Goal: Task Accomplishment & Management: Complete application form

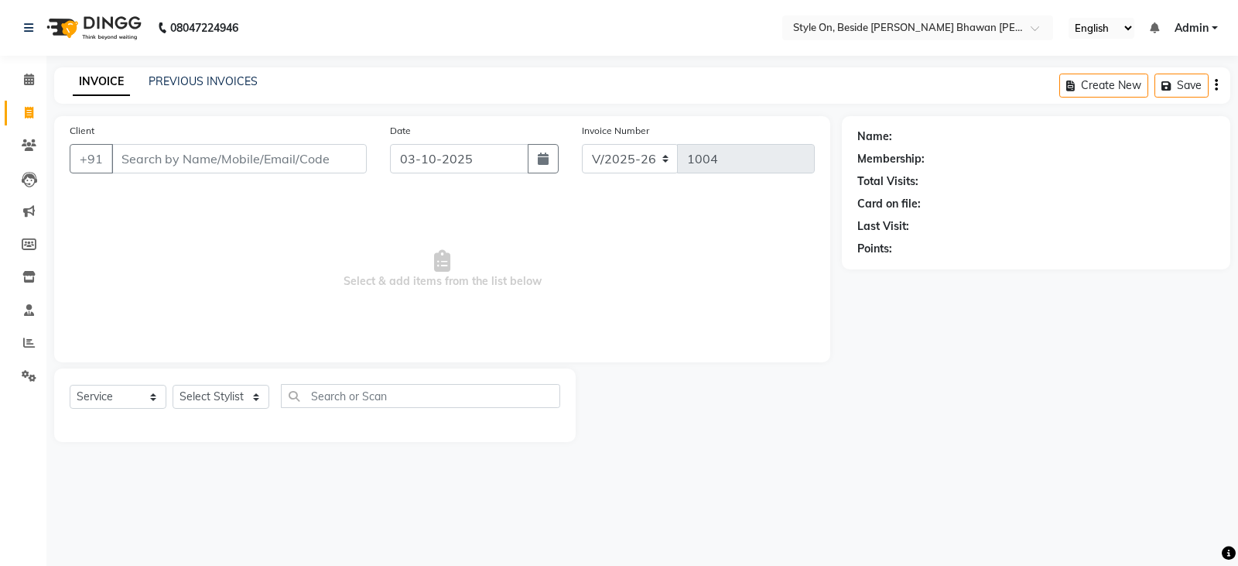
select select "4700"
select select "service"
click at [204, 157] on input "Client" at bounding box center [238, 158] width 255 height 29
type input "9425502012"
click at [327, 170] on button "Add Client" at bounding box center [327, 158] width 80 height 29
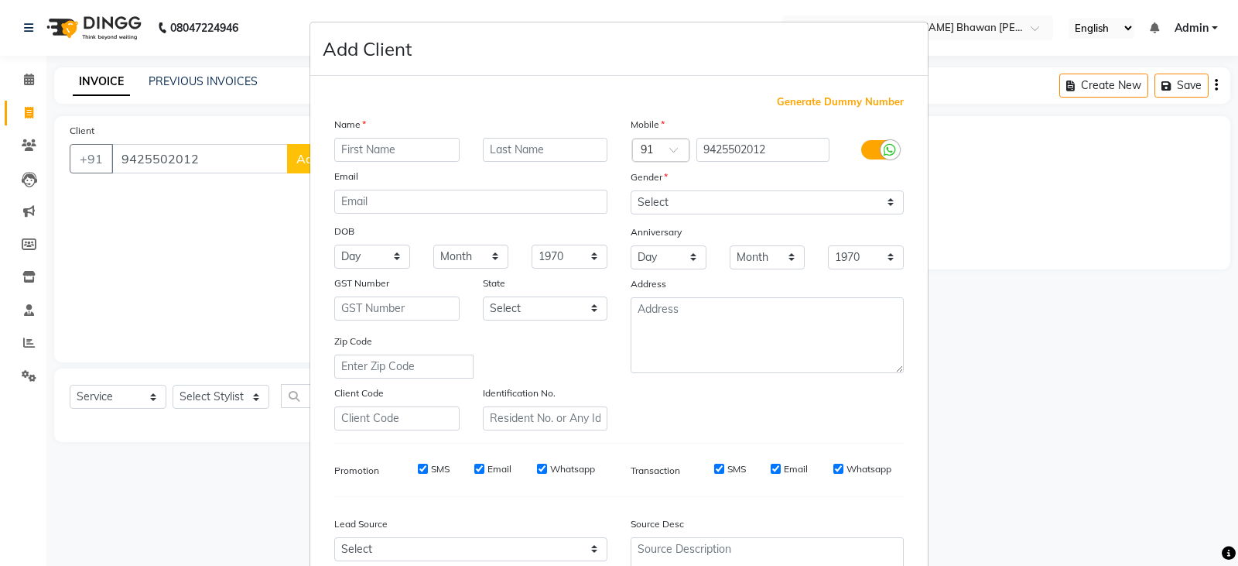
click at [371, 139] on input "text" at bounding box center [396, 150] width 125 height 24
type input "[DEMOGRAPHIC_DATA]"
click at [522, 149] on input "text" at bounding box center [545, 150] width 125 height 24
type input "gupta"
click at [651, 205] on select "Select [DEMOGRAPHIC_DATA] [DEMOGRAPHIC_DATA] Other Prefer Not To Say" at bounding box center [767, 202] width 273 height 24
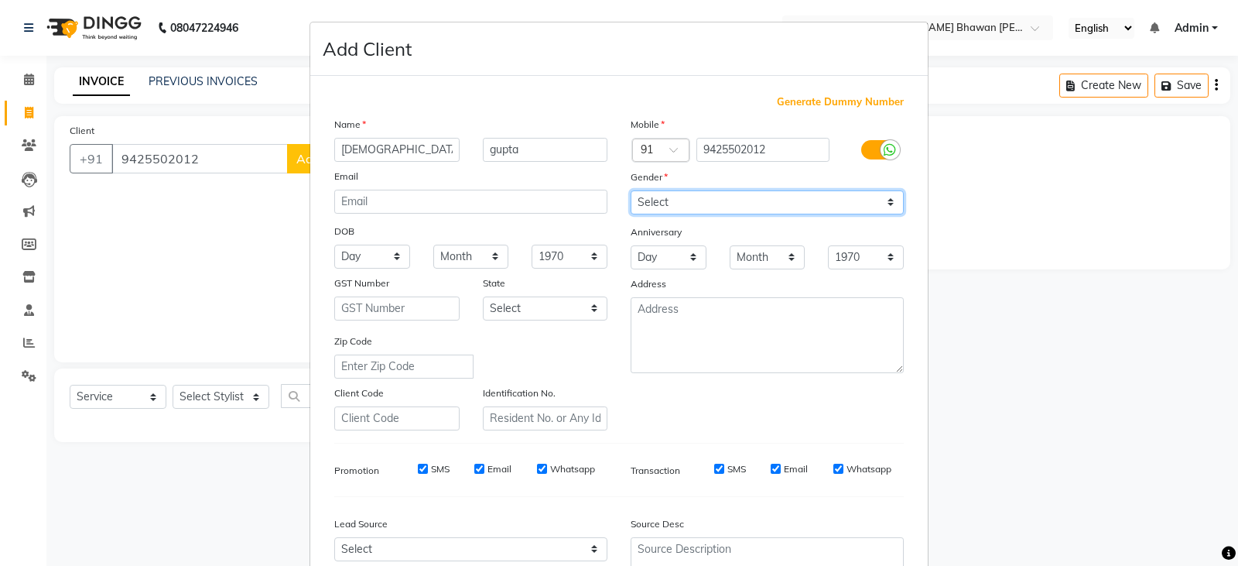
select select "[DEMOGRAPHIC_DATA]"
click at [631, 190] on select "Select [DEMOGRAPHIC_DATA] [DEMOGRAPHIC_DATA] Other Prefer Not To Say" at bounding box center [767, 202] width 273 height 24
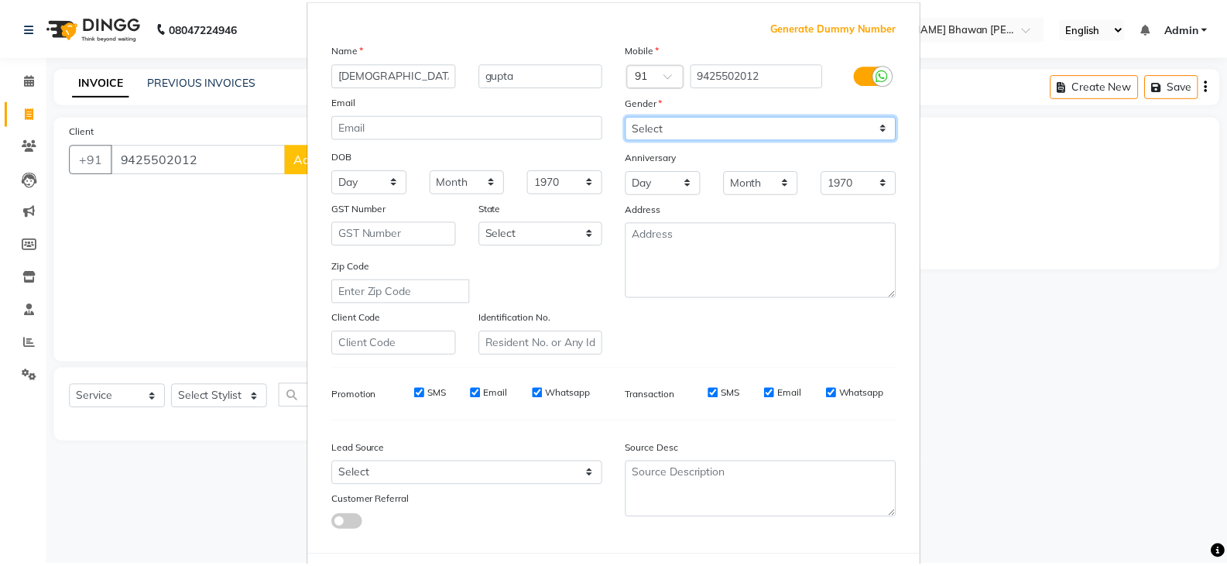
scroll to position [149, 0]
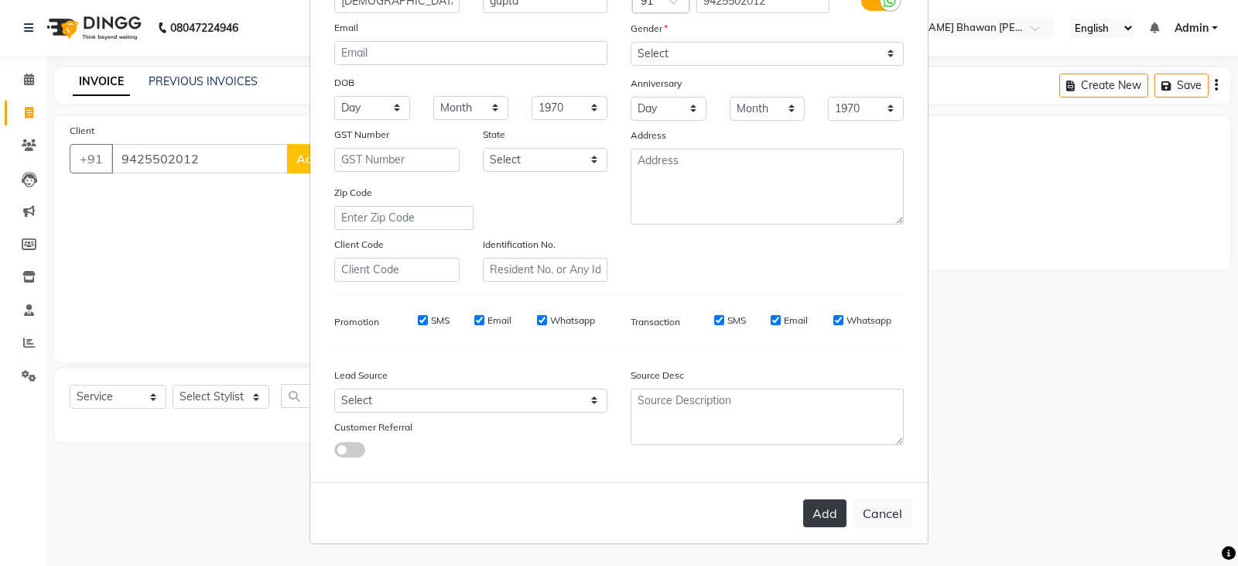
click at [841, 512] on div "Add Cancel" at bounding box center [619, 512] width 618 height 61
click at [835, 512] on button "Add" at bounding box center [824, 513] width 43 height 28
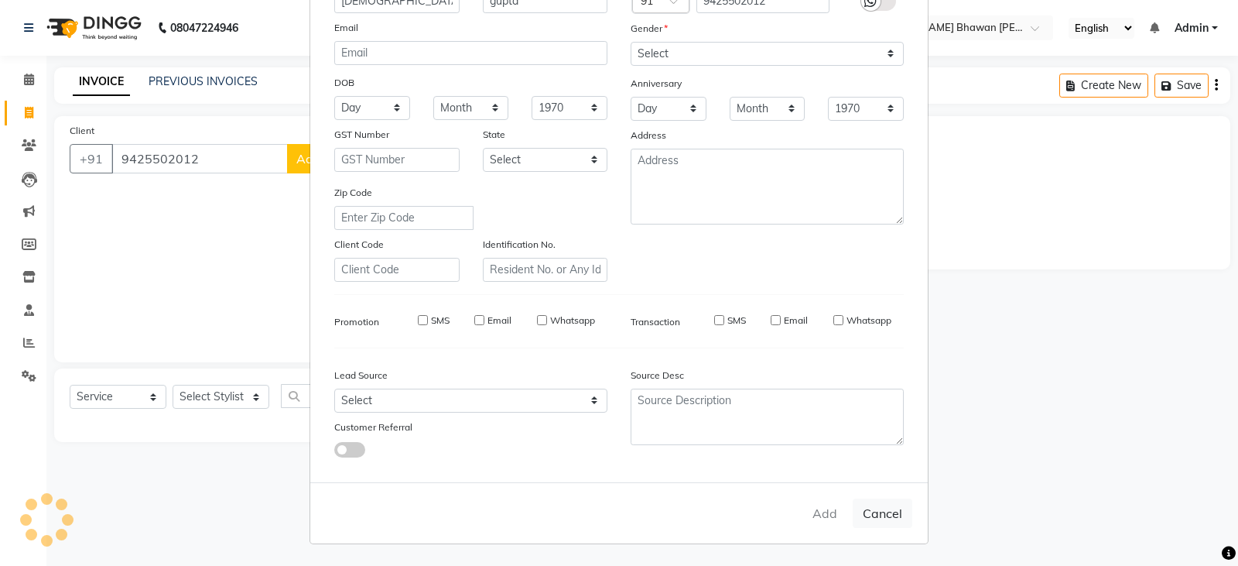
select select
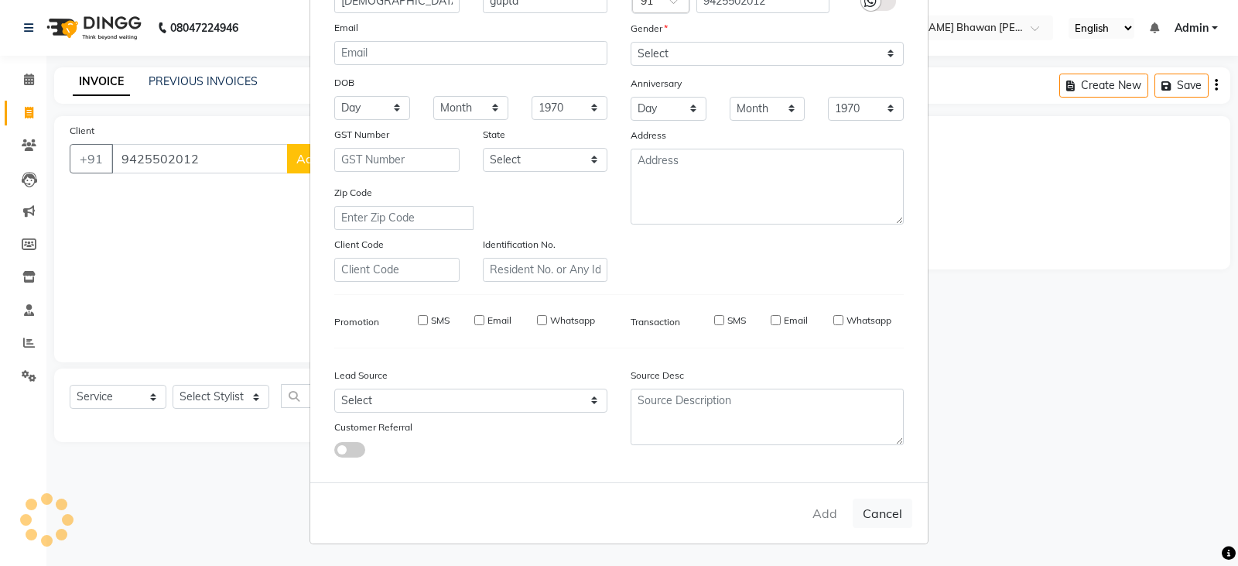
select select
checkbox input "false"
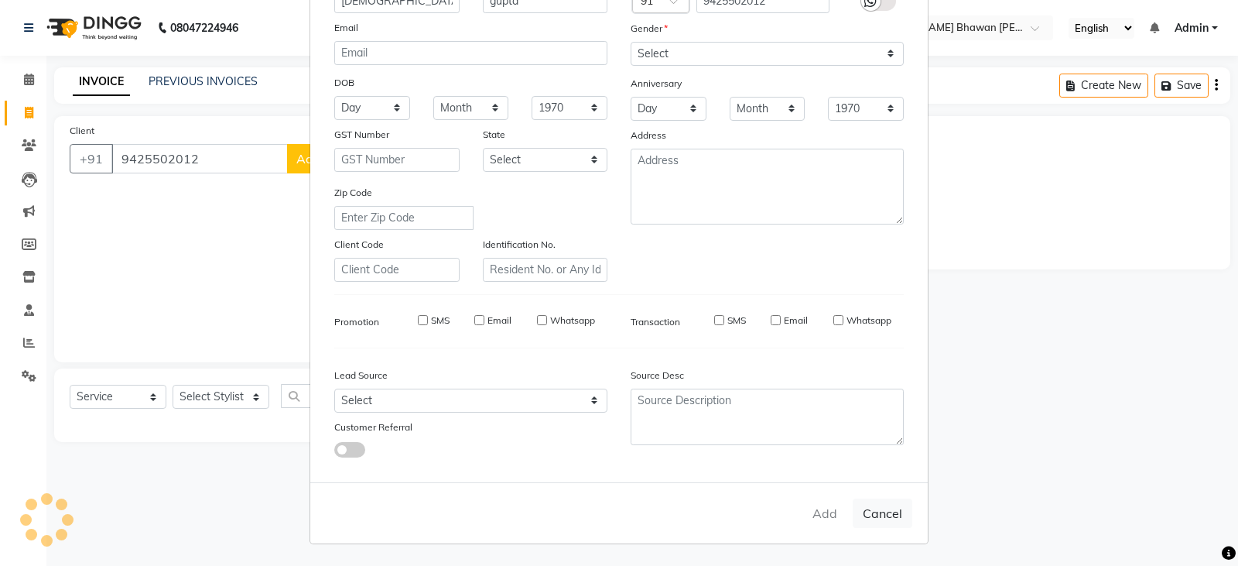
checkbox input "false"
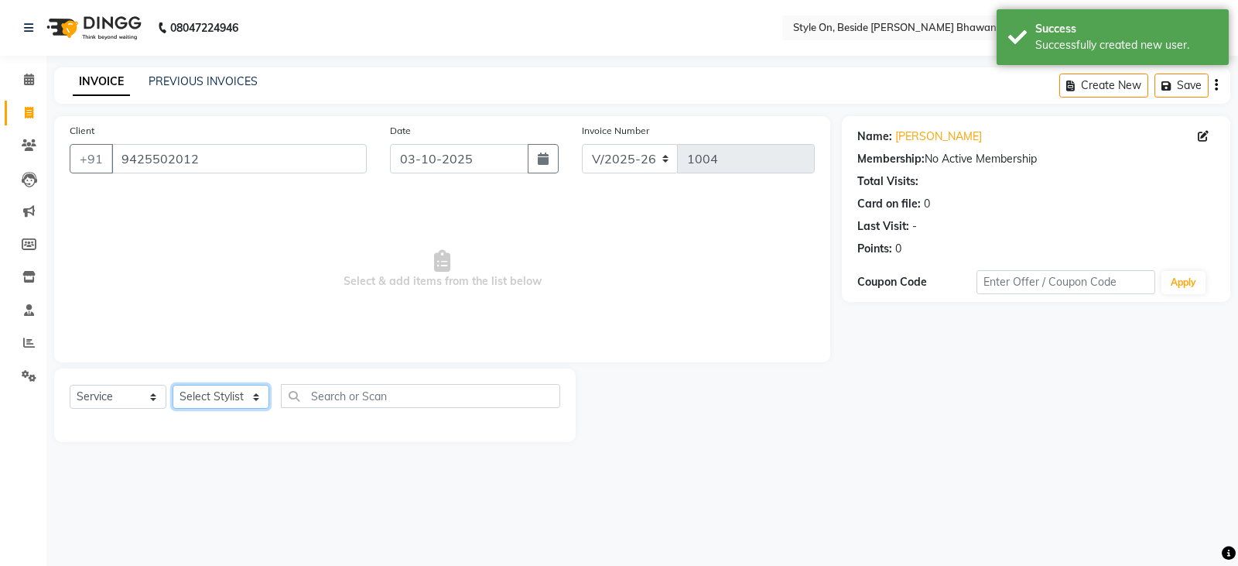
click at [212, 398] on select "Select Stylist [PERSON_NAME] Anju [PERSON_NAME] [PERSON_NAME] [PERSON_NAME] [PE…" at bounding box center [221, 397] width 97 height 24
select select "27825"
click at [173, 385] on select "Select Stylist [PERSON_NAME] Anju [PERSON_NAME] [PERSON_NAME] [PERSON_NAME] [PE…" at bounding box center [221, 397] width 97 height 24
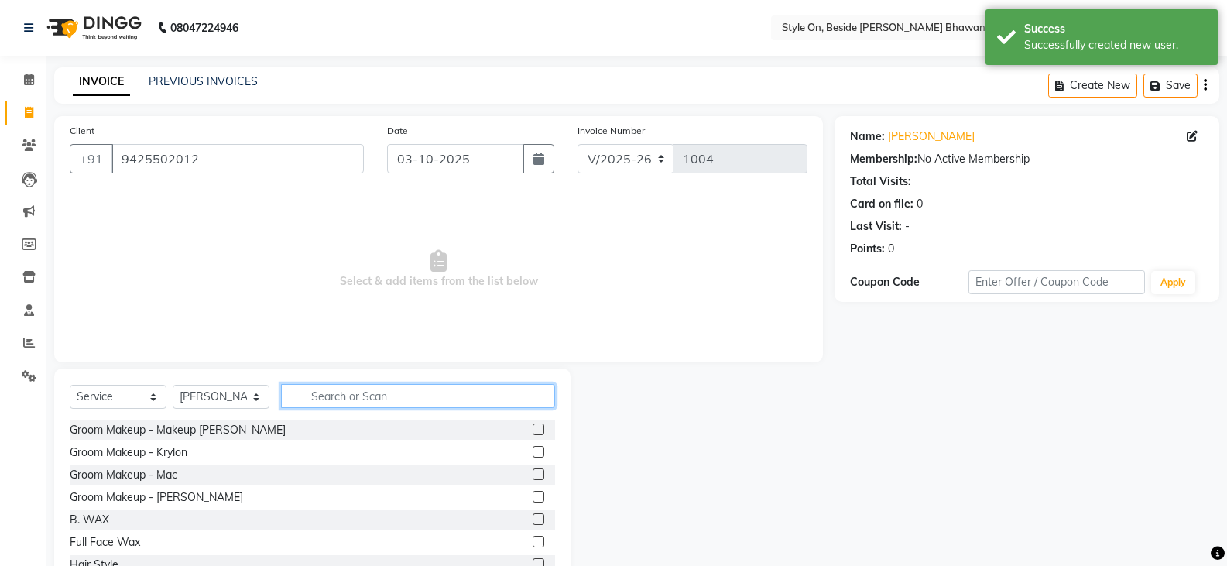
click at [351, 397] on input "text" at bounding box center [418, 396] width 274 height 24
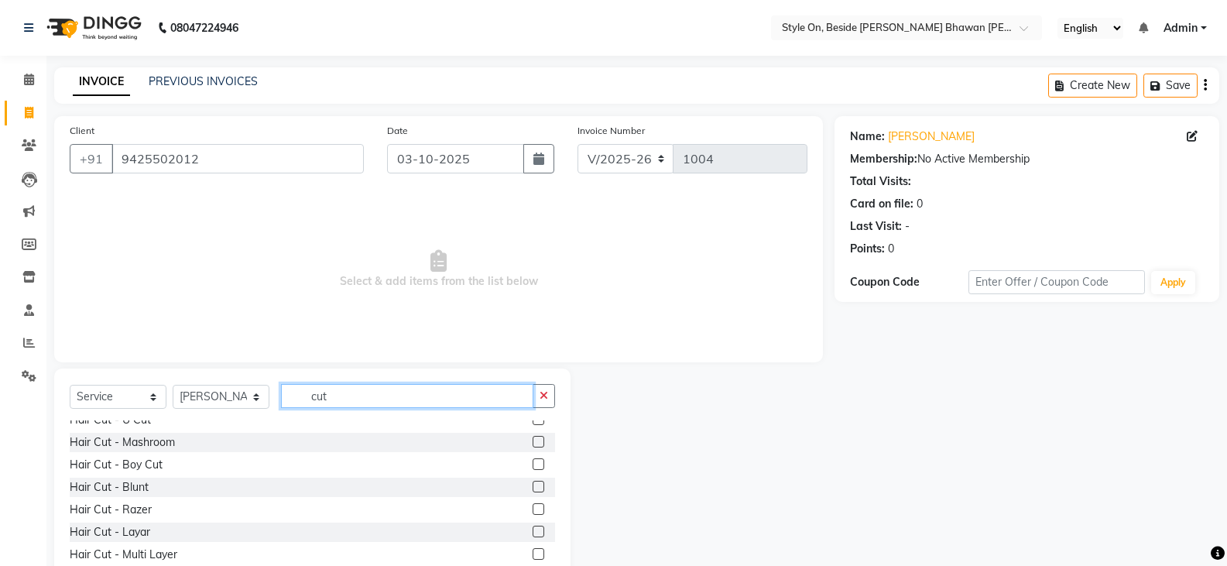
scroll to position [0, 0]
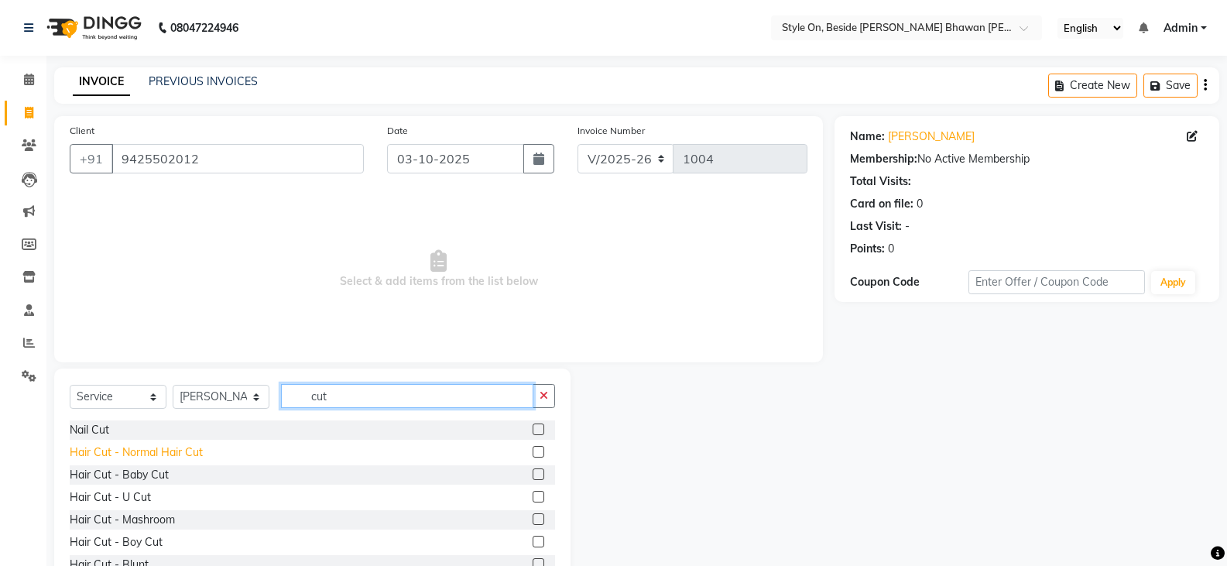
type input "cut"
click at [178, 445] on div "Hair Cut - Normal Hair Cut" at bounding box center [136, 452] width 133 height 16
checkbox input "false"
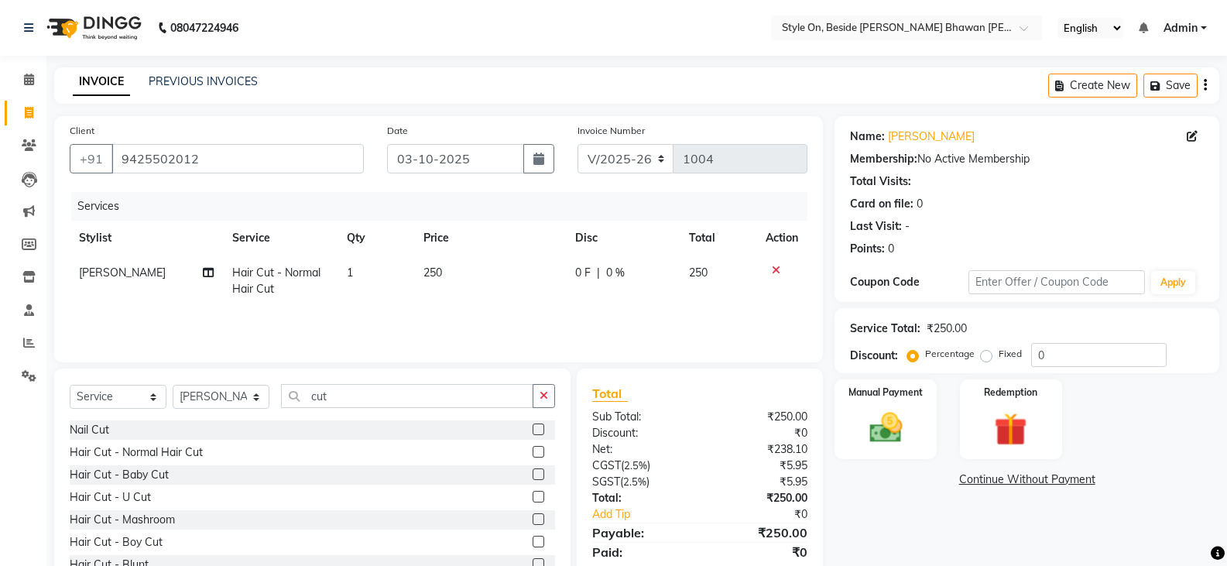
click at [469, 282] on td "250" at bounding box center [490, 280] width 152 height 51
select select "27825"
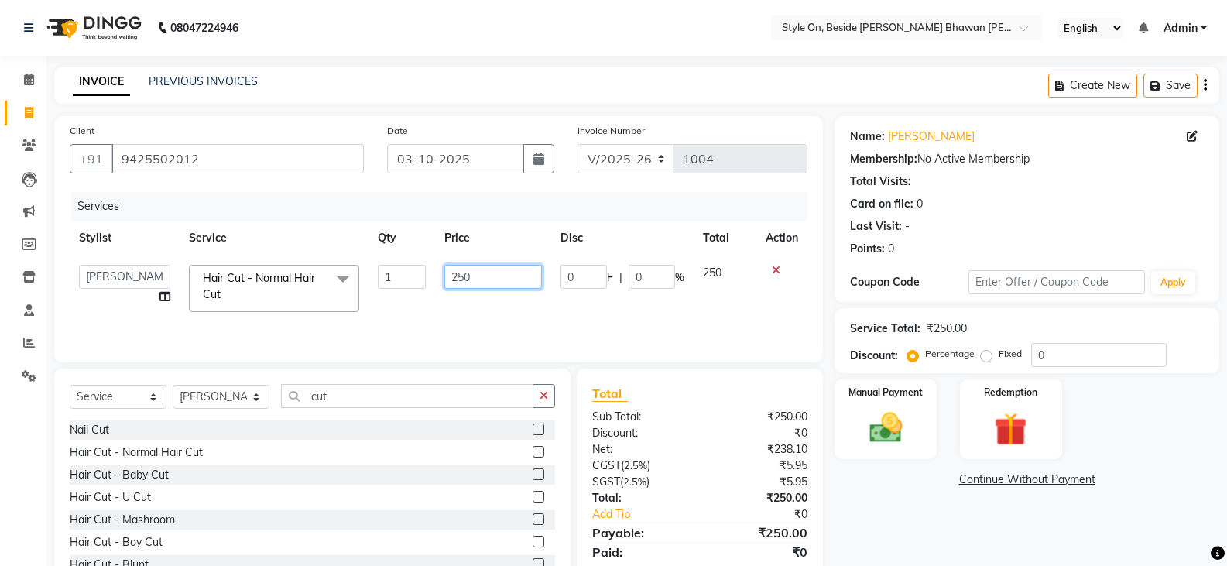
drag, startPoint x: 481, startPoint y: 274, endPoint x: 447, endPoint y: 276, distance: 34.9
click at [447, 276] on input "250" at bounding box center [492, 277] width 97 height 24
type input "500"
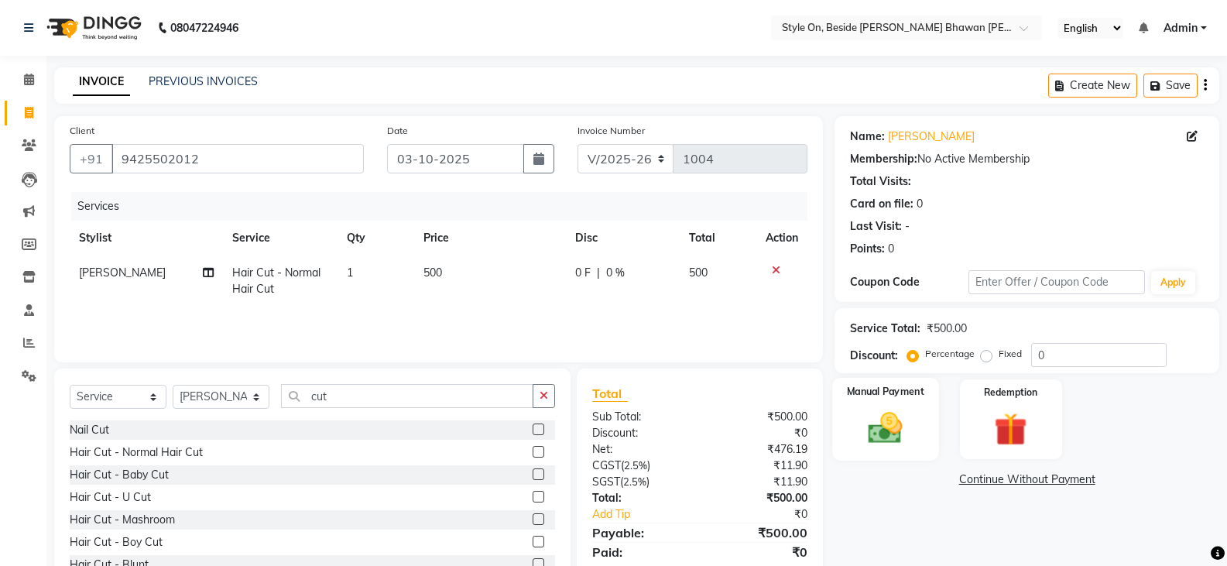
click at [882, 430] on img at bounding box center [885, 427] width 55 height 39
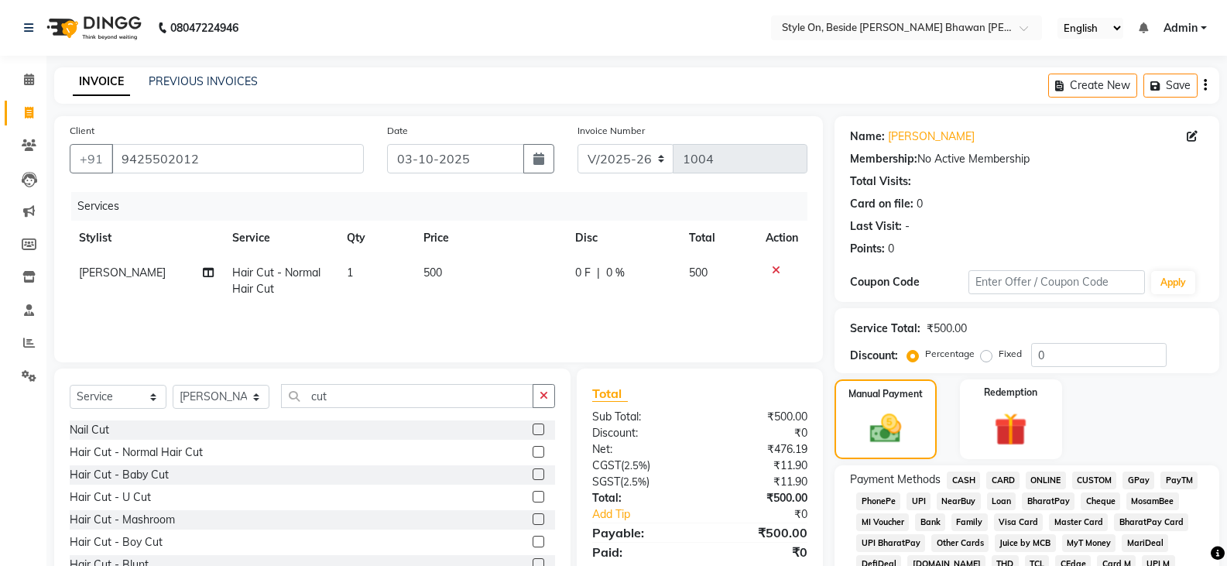
click at [962, 480] on span "CASH" at bounding box center [963, 480] width 33 height 18
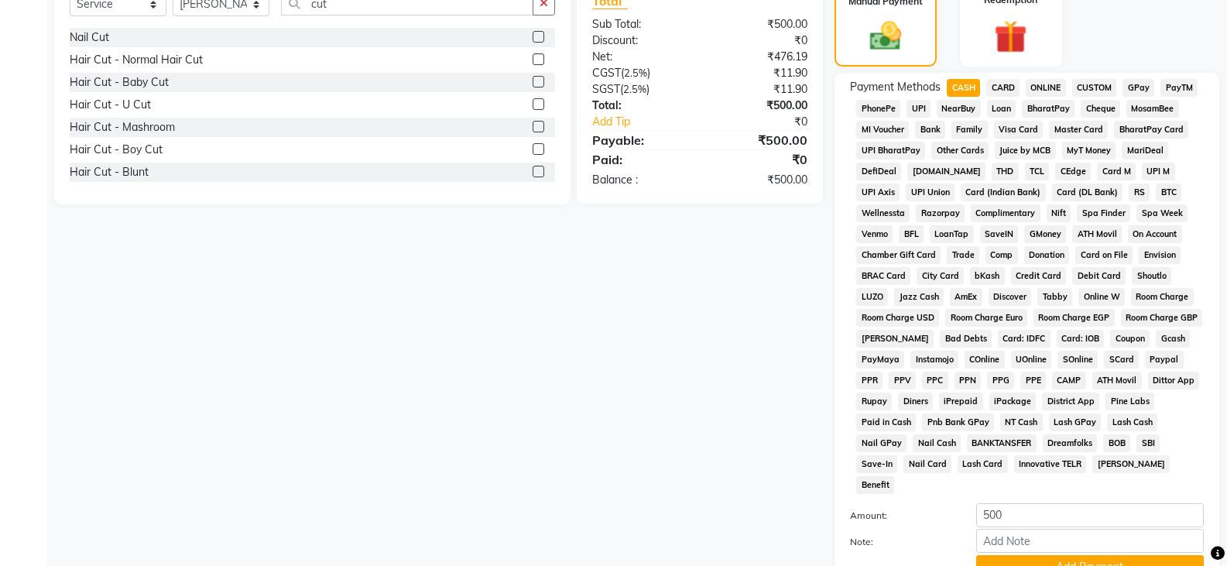
scroll to position [464, 0]
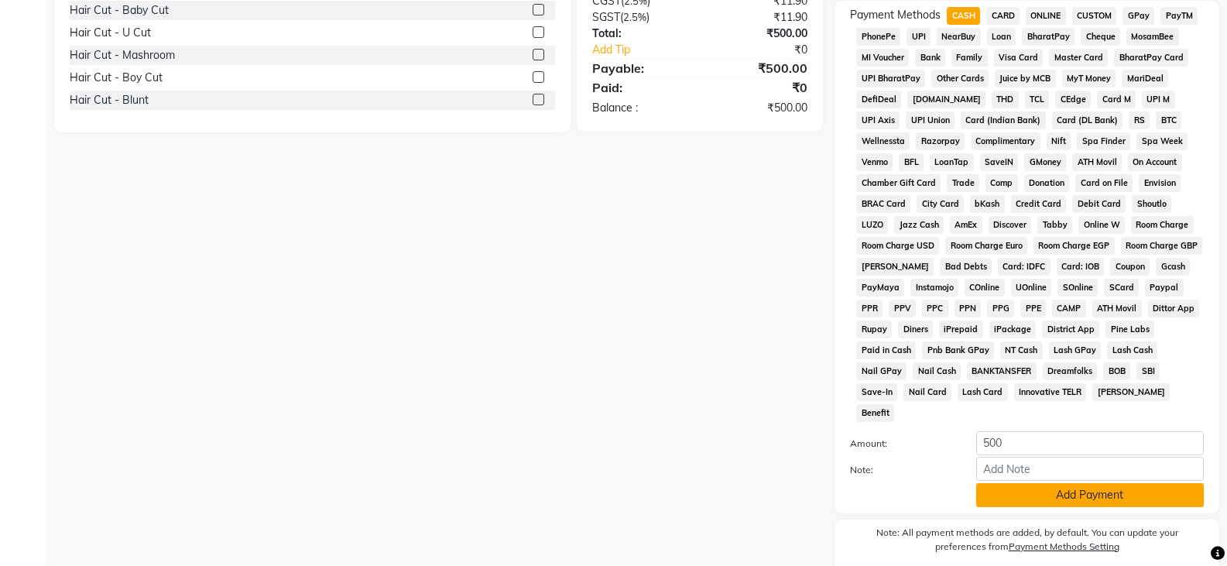
click at [1039, 483] on button "Add Payment" at bounding box center [1090, 495] width 228 height 24
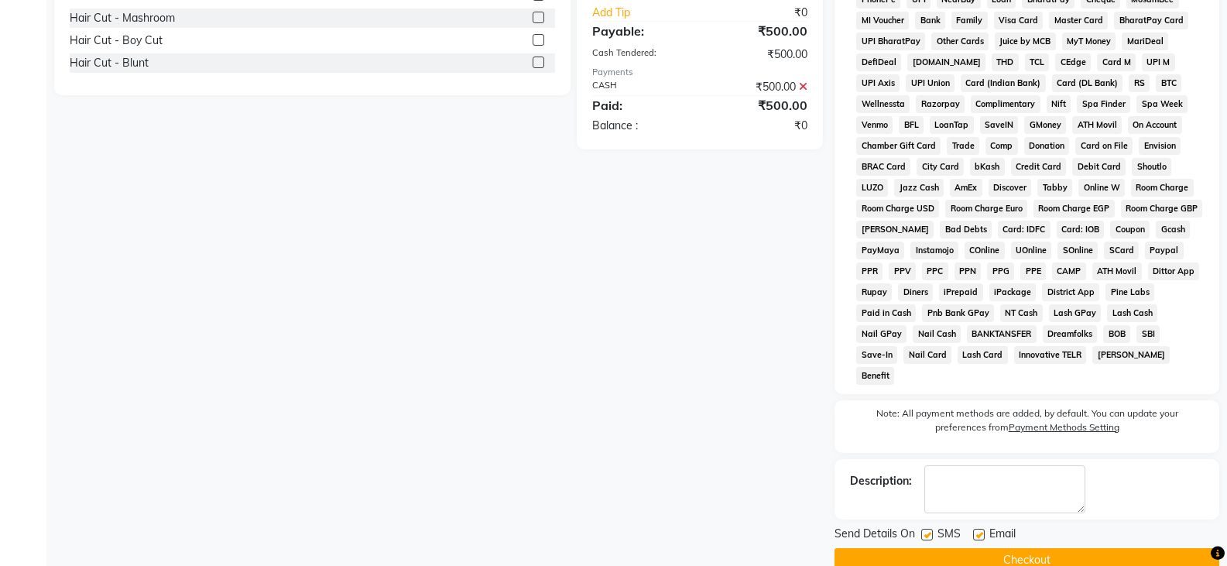
scroll to position [510, 0]
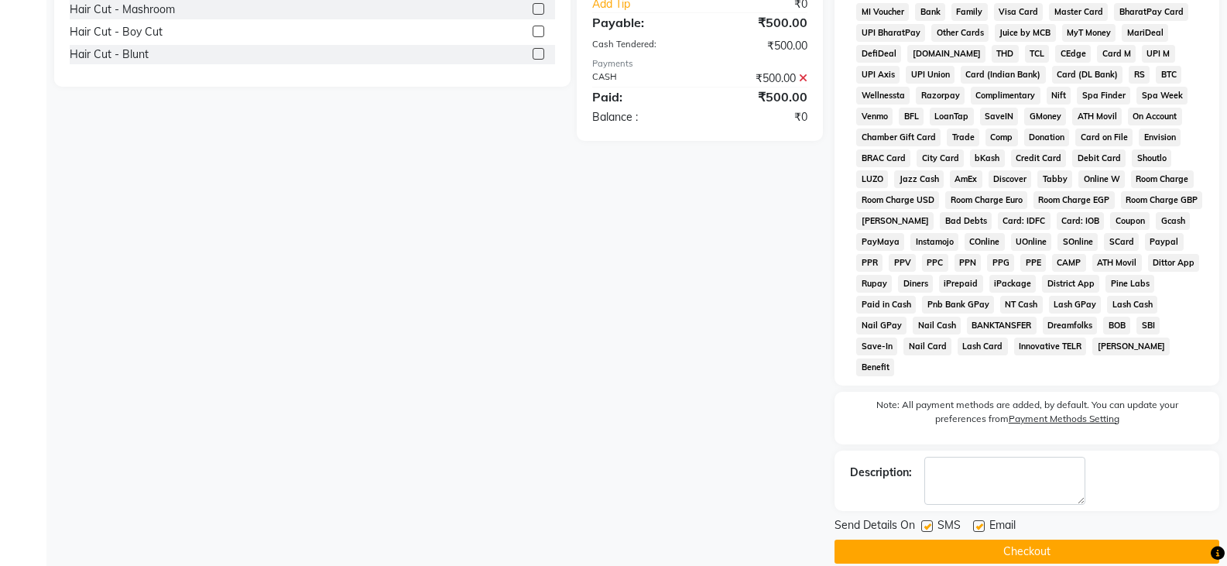
click at [1052, 539] on button "Checkout" at bounding box center [1026, 551] width 385 height 24
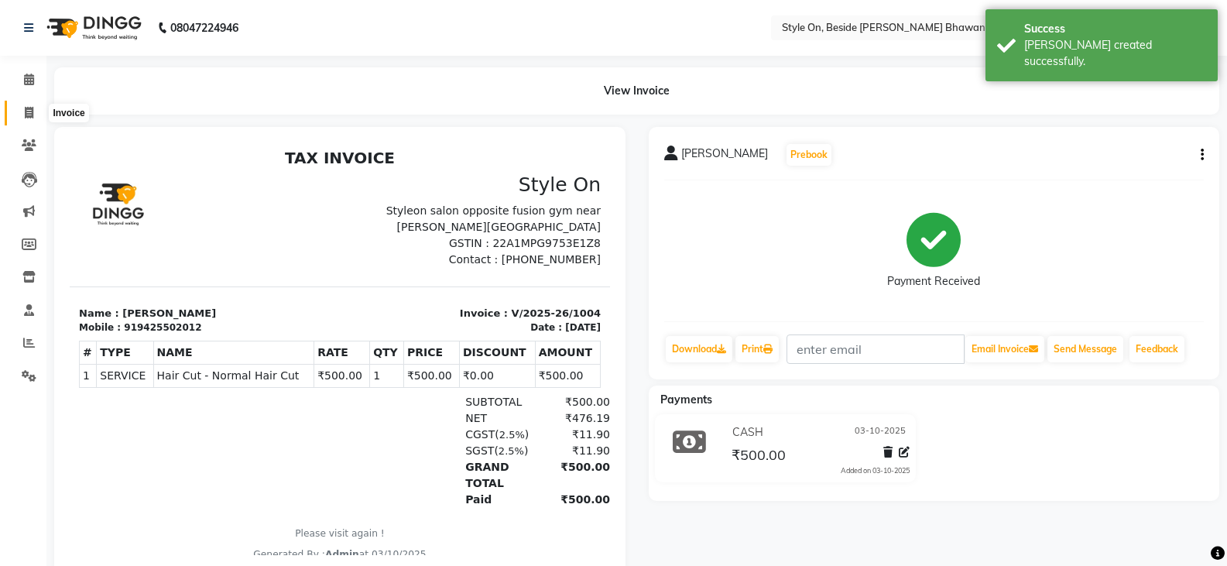
click at [31, 110] on icon at bounding box center [29, 113] width 9 height 12
select select "service"
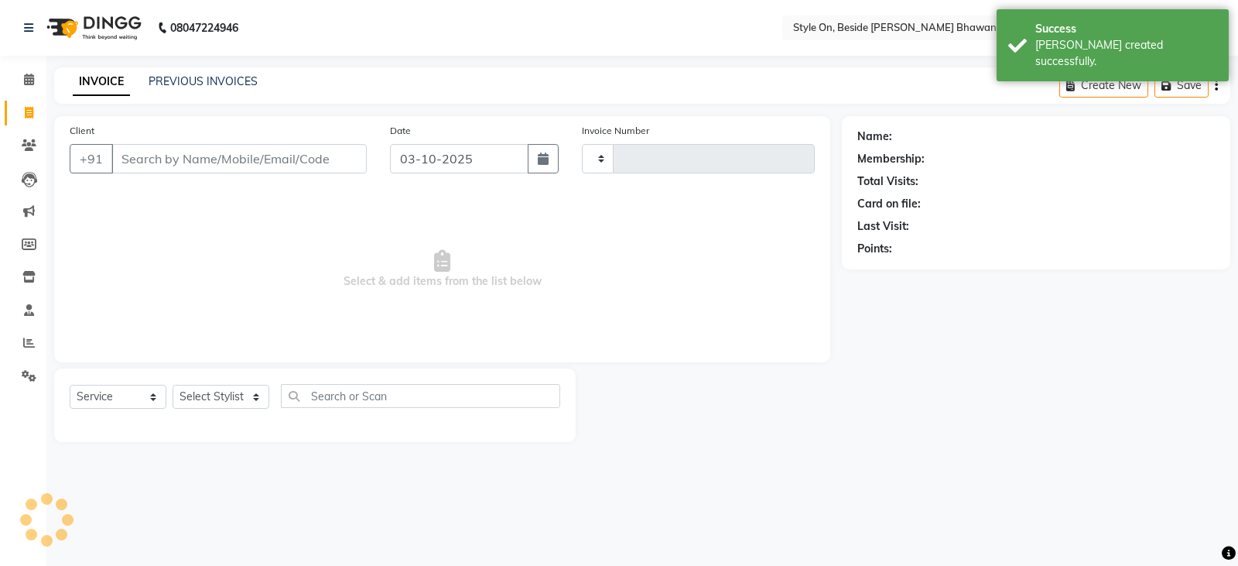
type input "1005"
select select "4700"
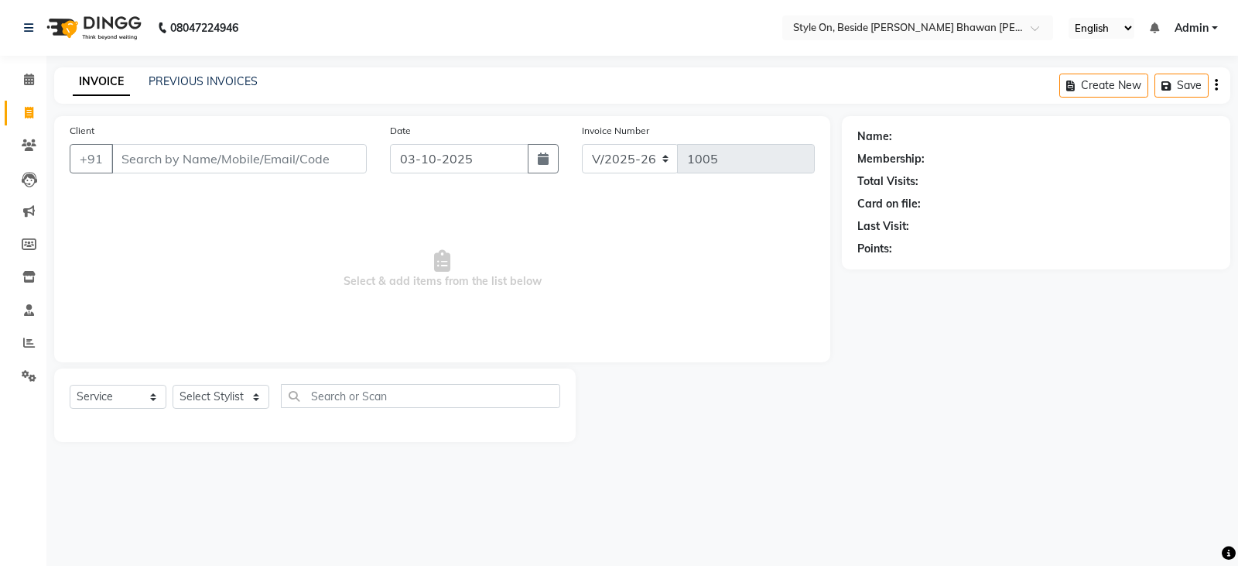
click at [170, 72] on div "INVOICE PREVIOUS INVOICES Create New Save" at bounding box center [642, 85] width 1176 height 36
click at [176, 80] on link "PREVIOUS INVOICES" at bounding box center [203, 81] width 109 height 14
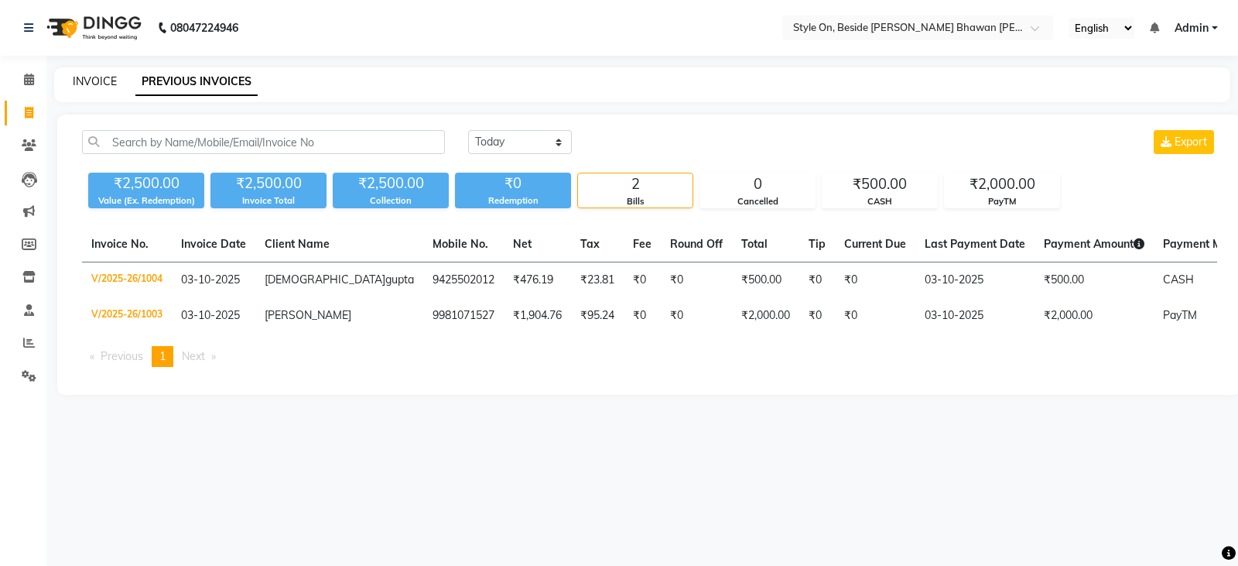
click at [99, 76] on link "INVOICE" at bounding box center [95, 81] width 44 height 14
select select "4700"
select select "service"
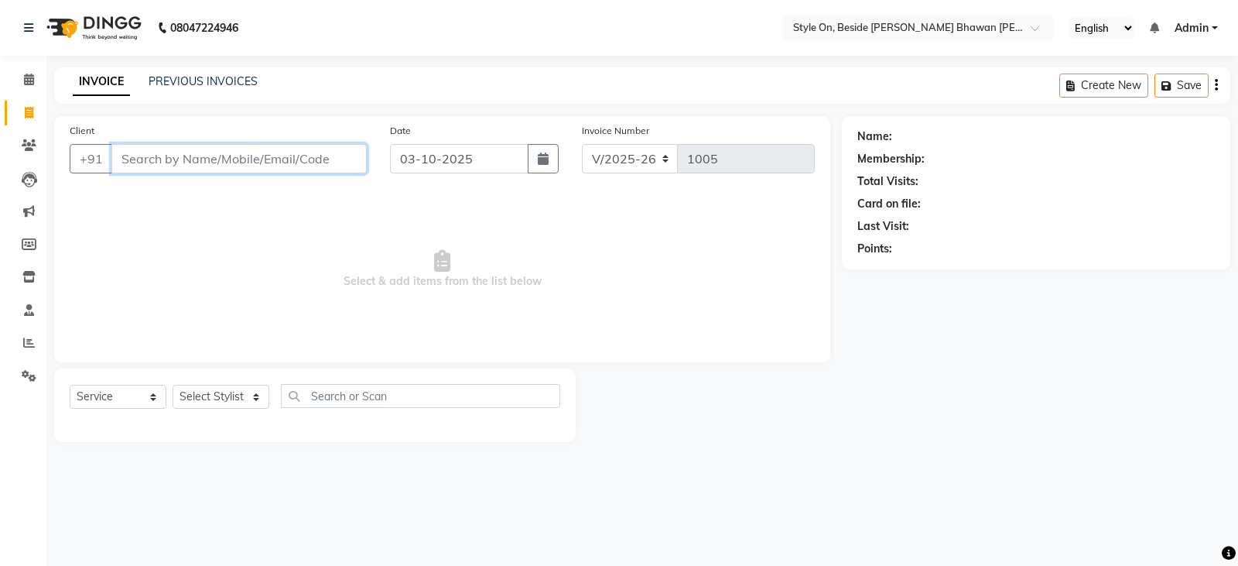
click at [183, 159] on input "Client" at bounding box center [238, 158] width 255 height 29
type input "7999616092"
click at [308, 165] on span "Add Client" at bounding box center [326, 158] width 61 height 15
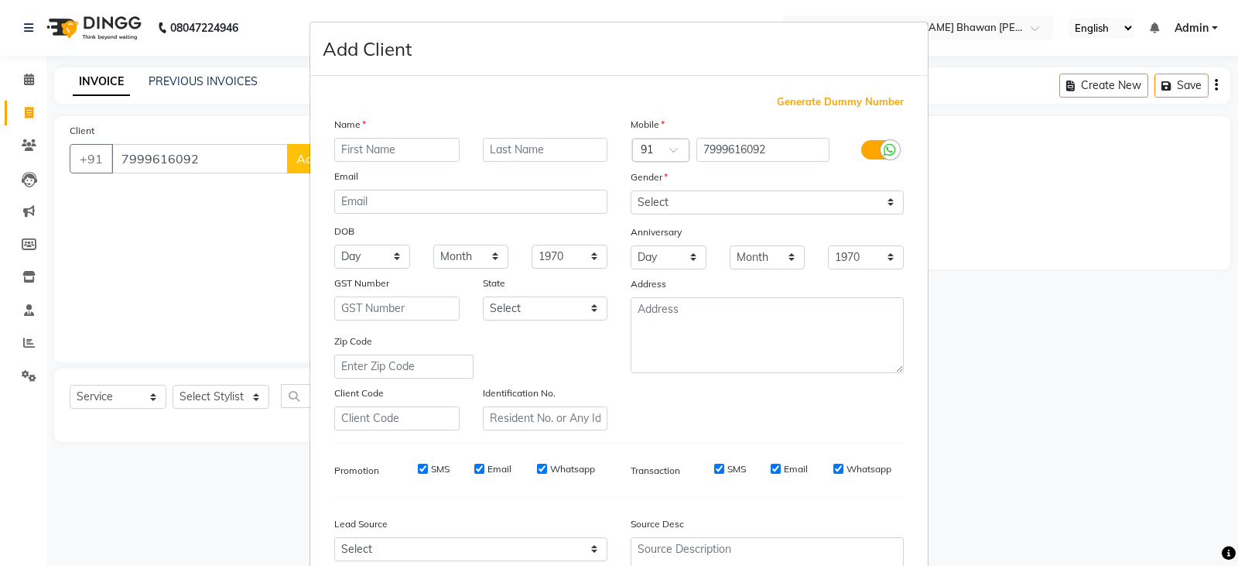
click at [397, 151] on input "text" at bounding box center [396, 150] width 125 height 24
type input "Anju mam"
click at [656, 198] on select "Select [DEMOGRAPHIC_DATA] [DEMOGRAPHIC_DATA] Other Prefer Not To Say" at bounding box center [767, 202] width 273 height 24
select select "[DEMOGRAPHIC_DATA]"
click at [631, 190] on select "Select [DEMOGRAPHIC_DATA] [DEMOGRAPHIC_DATA] Other Prefer Not To Say" at bounding box center [767, 202] width 273 height 24
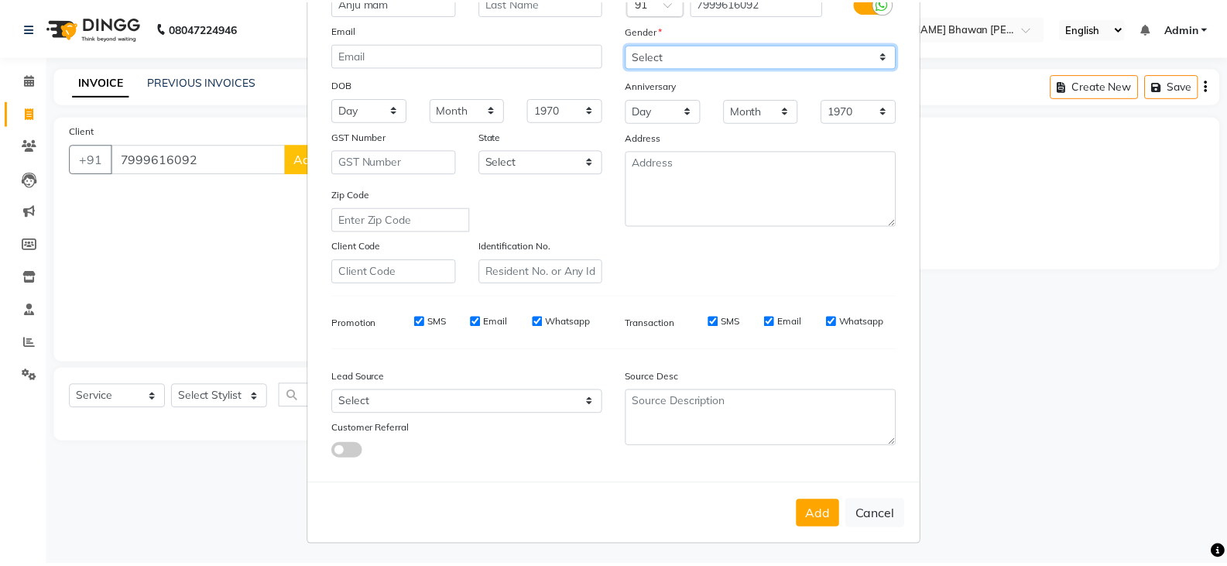
scroll to position [149, 0]
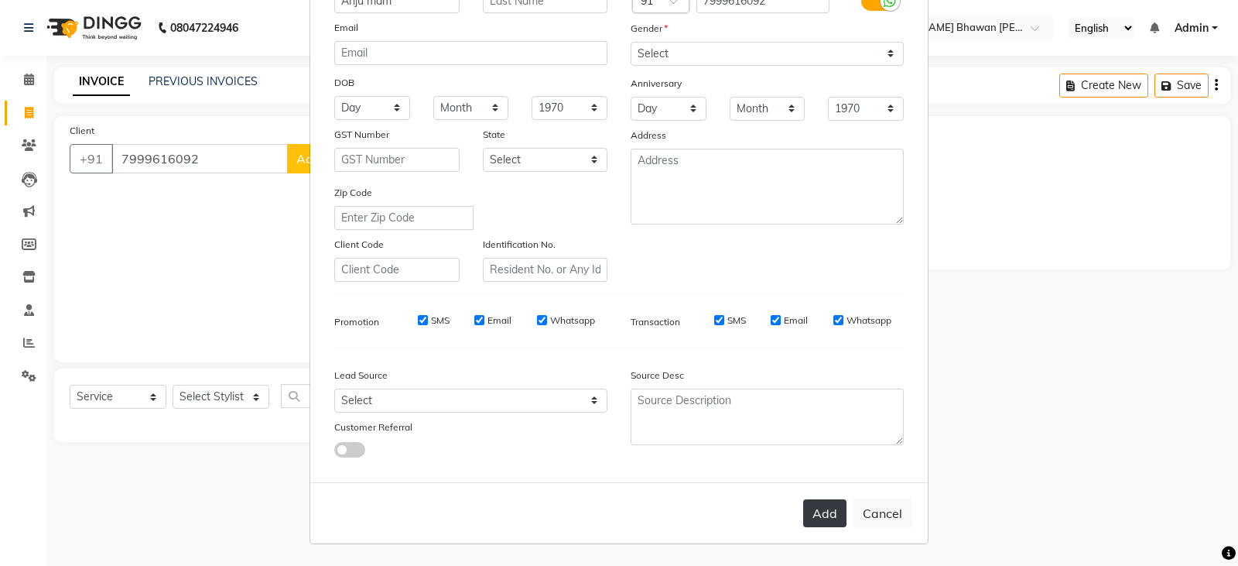
click at [827, 515] on button "Add" at bounding box center [824, 513] width 43 height 28
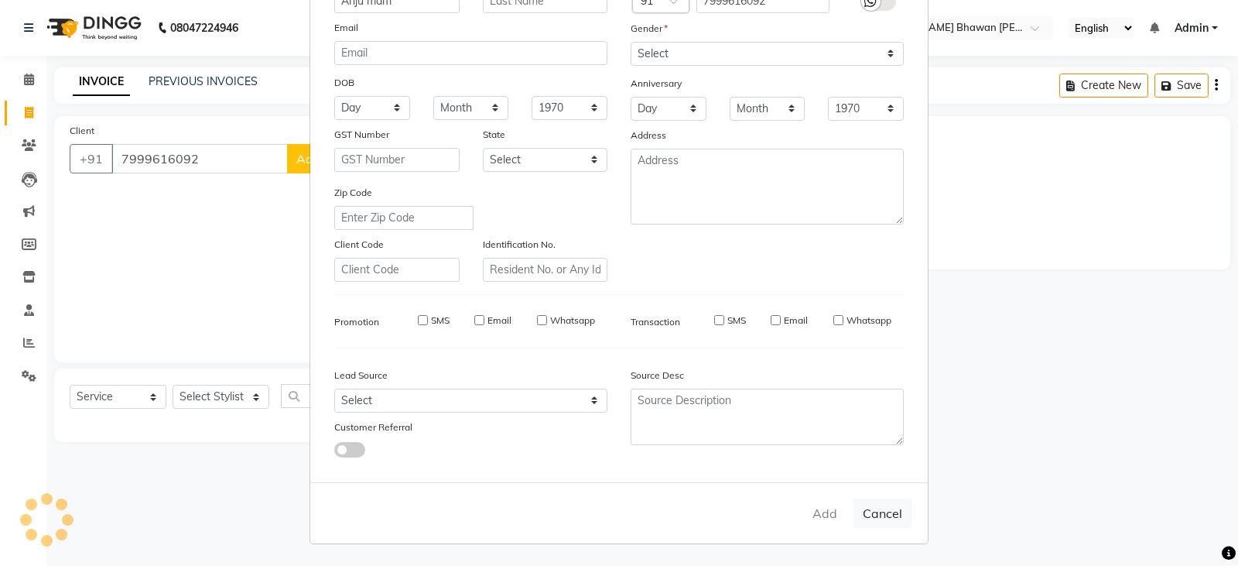
select select
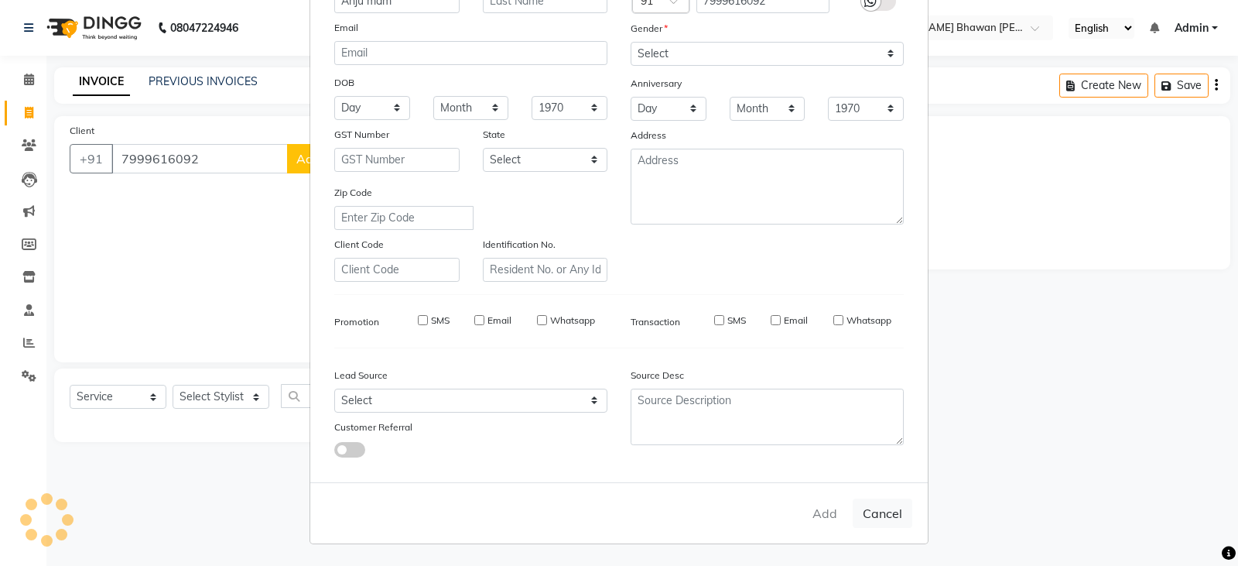
select select
checkbox input "false"
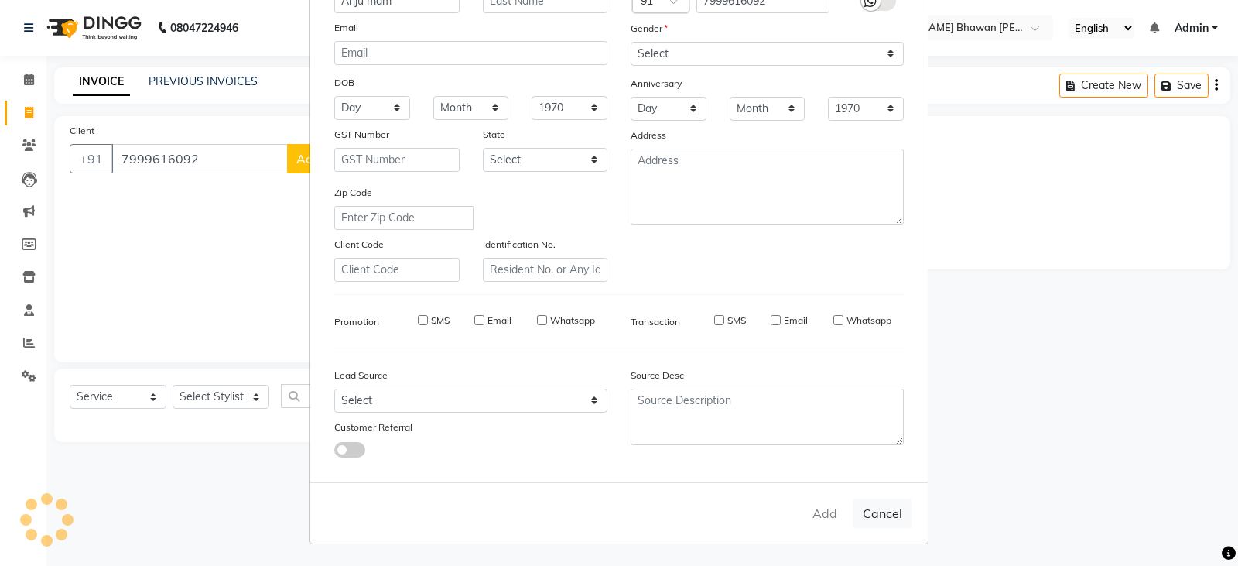
checkbox input "false"
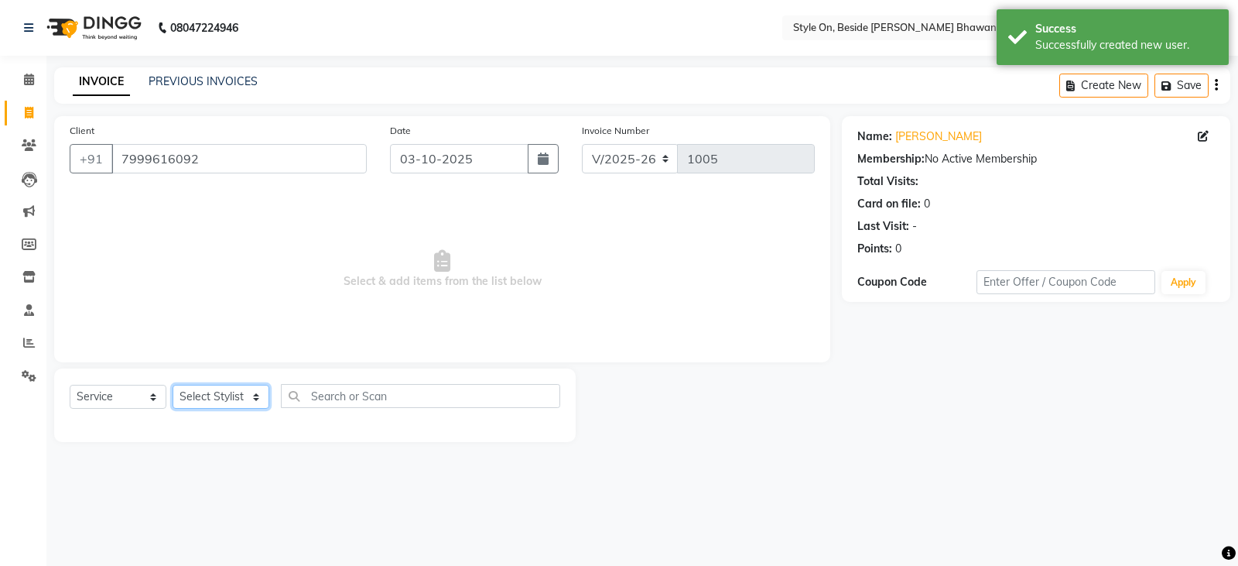
click at [211, 395] on select "Select Stylist [PERSON_NAME] Anju [PERSON_NAME] [PERSON_NAME] [PERSON_NAME] [PE…" at bounding box center [221, 397] width 97 height 24
select select "33220"
click at [173, 385] on select "Select Stylist [PERSON_NAME] Anju [PERSON_NAME] [PERSON_NAME] [PERSON_NAME] [PE…" at bounding box center [221, 397] width 97 height 24
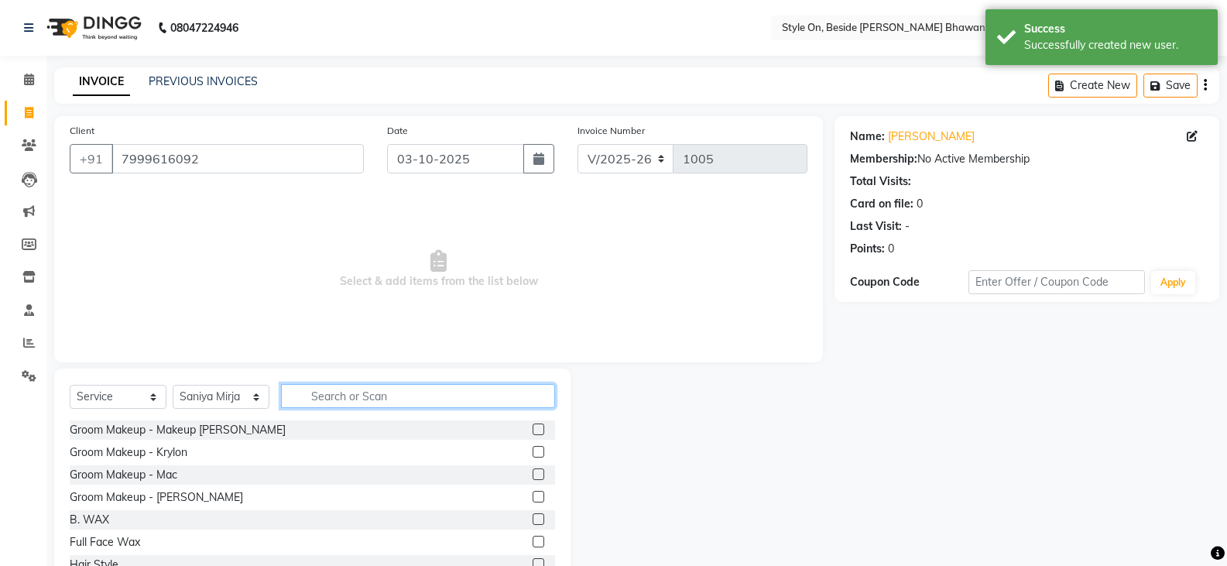
click at [365, 392] on input "text" at bounding box center [418, 396] width 274 height 24
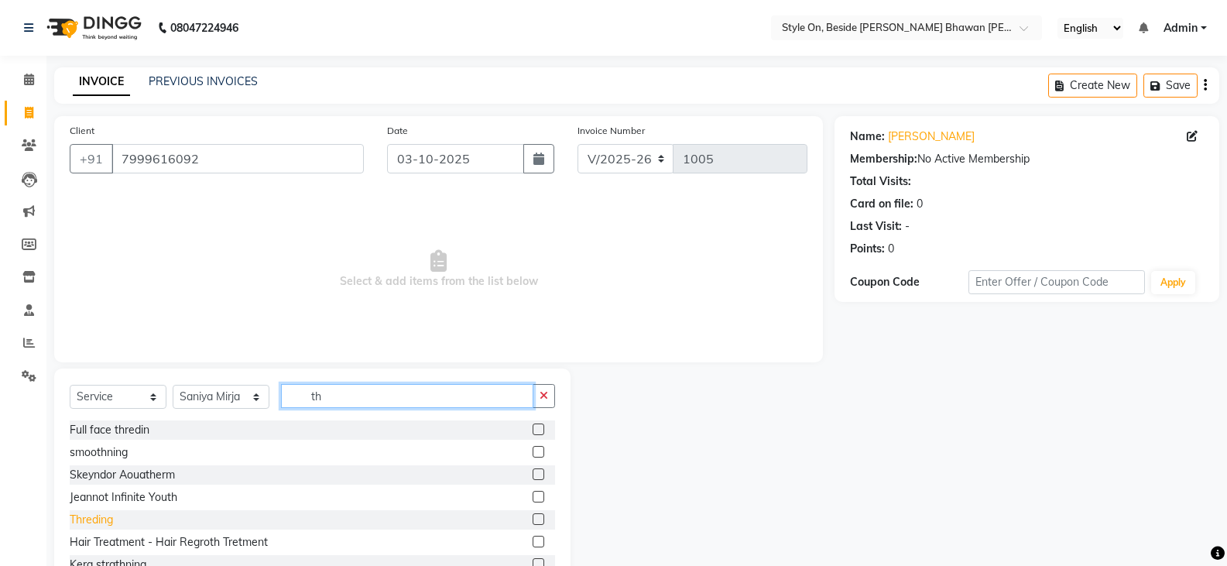
type input "th"
click at [80, 519] on div "Threding" at bounding box center [91, 520] width 43 height 16
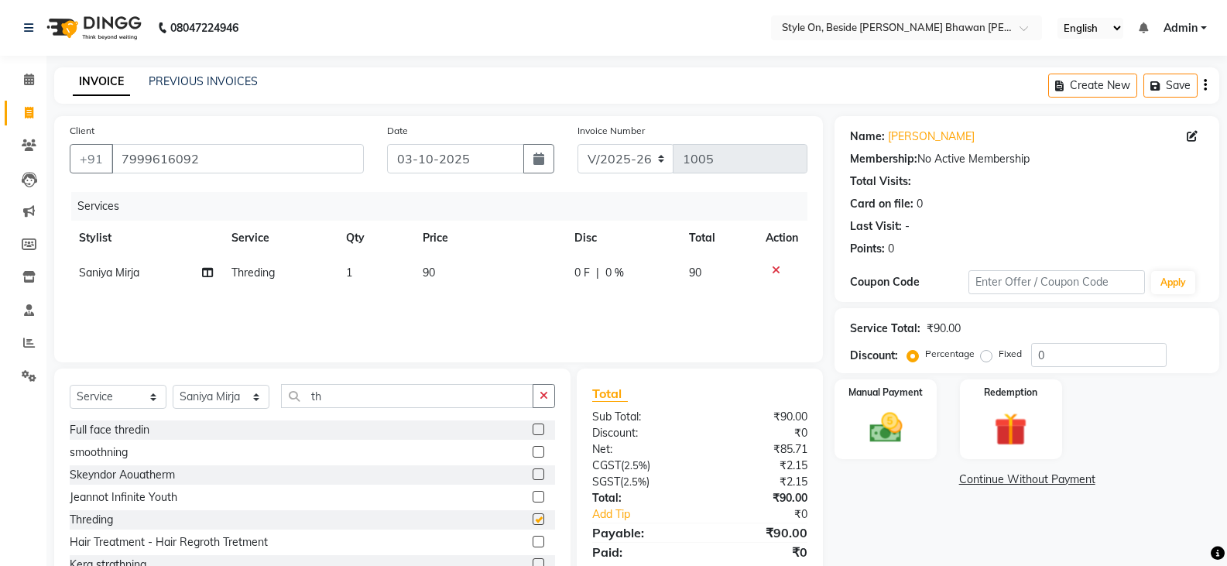
checkbox input "false"
click at [451, 272] on td "90" at bounding box center [489, 272] width 152 height 35
select select "33220"
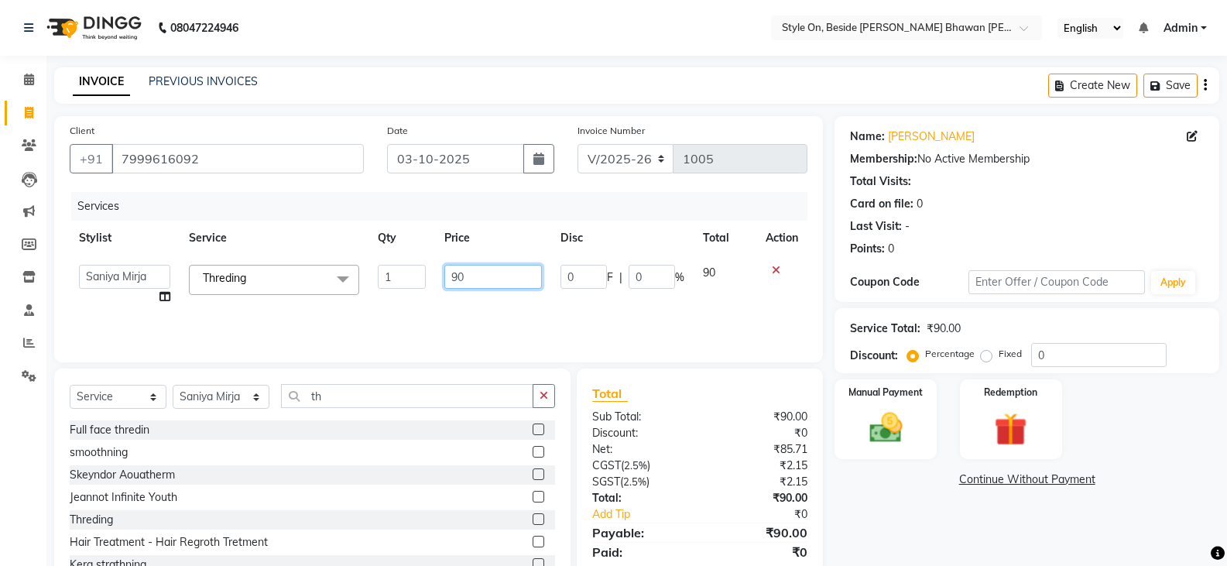
drag, startPoint x: 485, startPoint y: 283, endPoint x: 402, endPoint y: 274, distance: 84.1
click at [402, 274] on tr "[PERSON_NAME] Anju [PERSON_NAME] [PERSON_NAME] [PERSON_NAME] [PERSON_NAME] [PER…" at bounding box center [439, 284] width 738 height 59
type input "110"
click at [881, 421] on img at bounding box center [885, 427] width 55 height 39
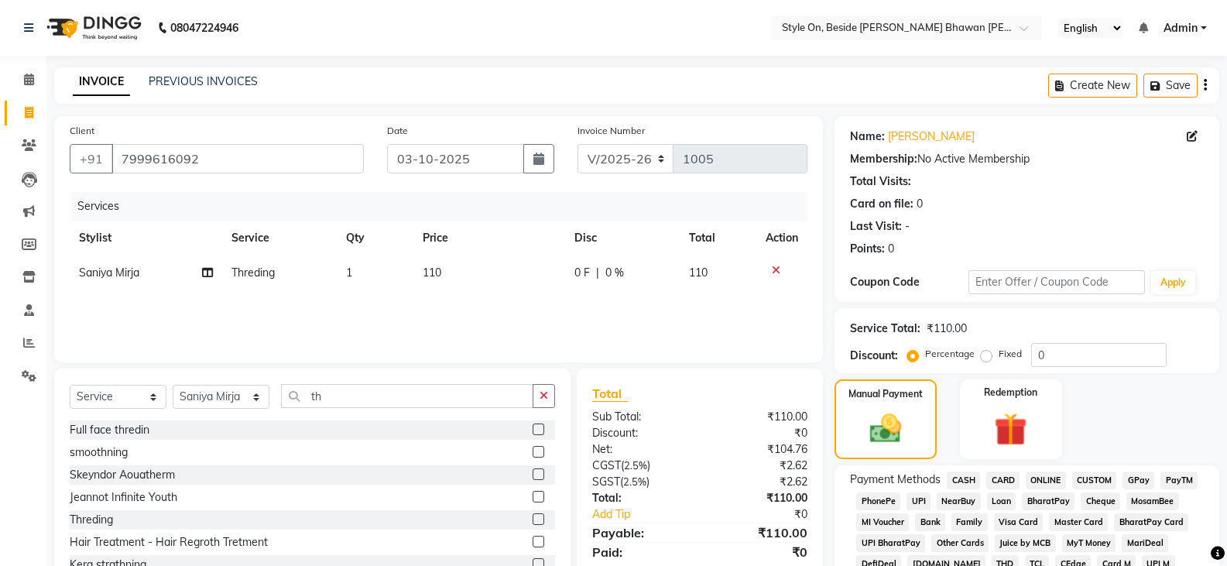
click at [962, 475] on span "CASH" at bounding box center [963, 480] width 33 height 18
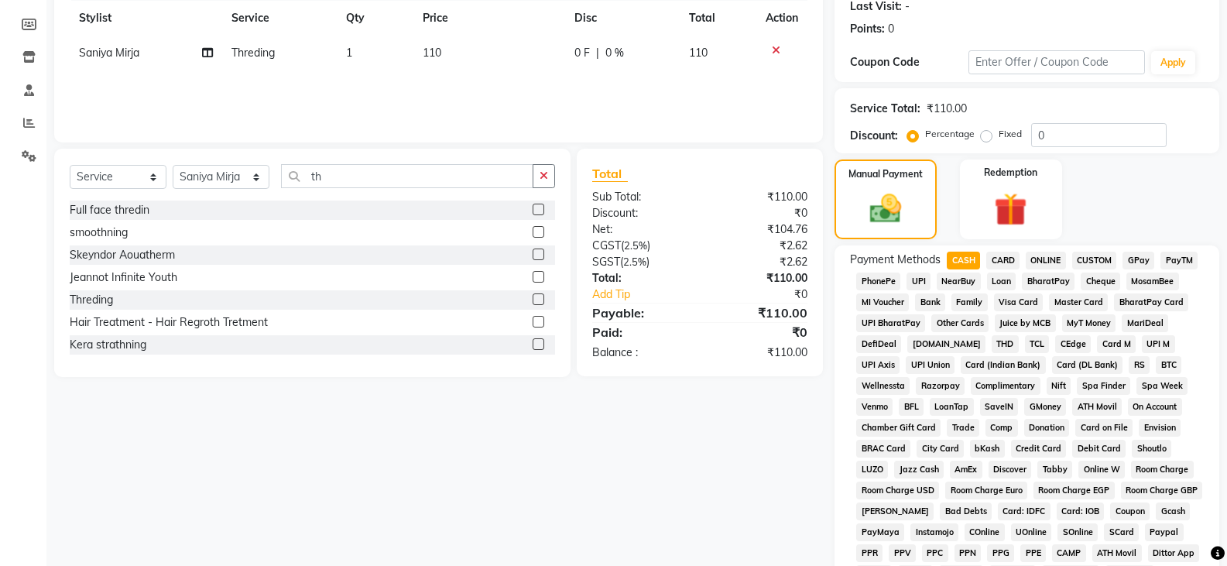
scroll to position [505, 0]
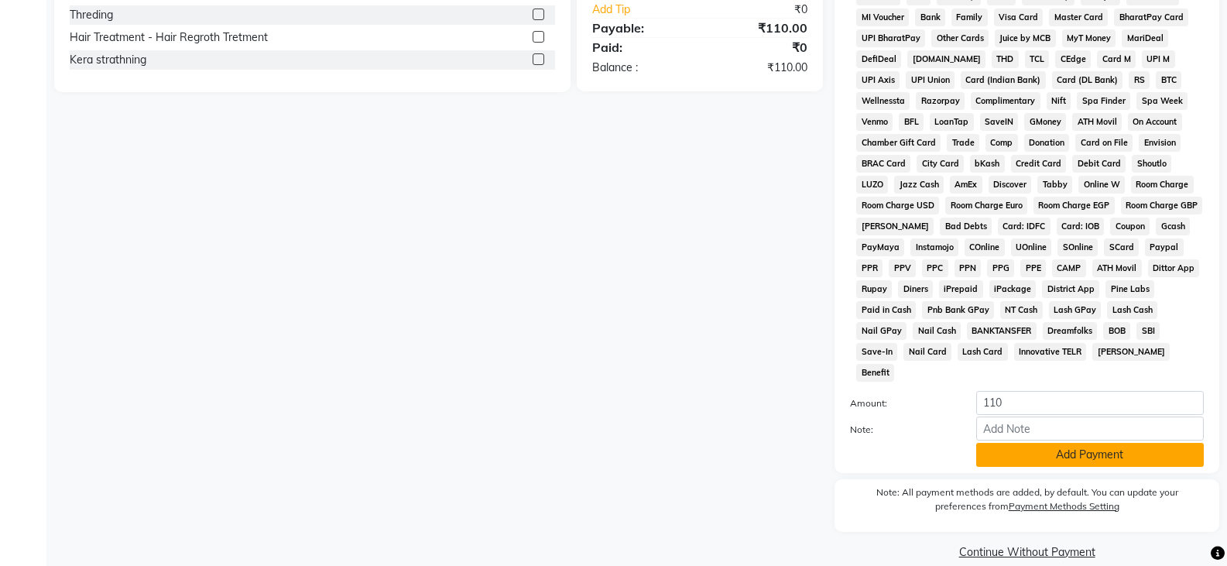
click at [1012, 443] on button "Add Payment" at bounding box center [1090, 455] width 228 height 24
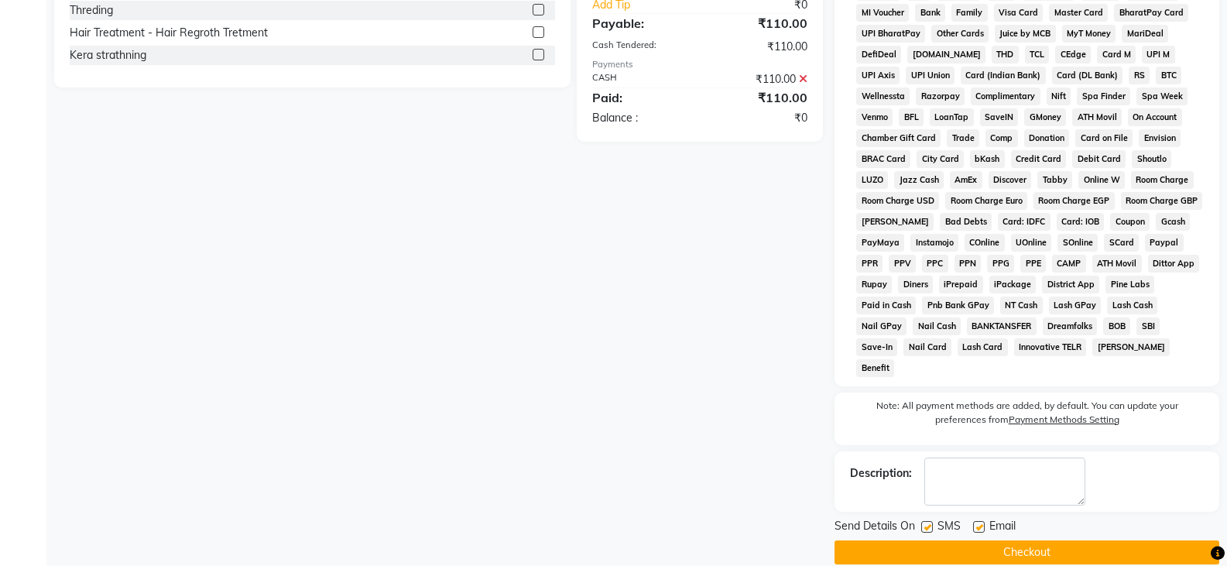
scroll to position [510, 0]
click at [1005, 539] on button "Checkout" at bounding box center [1026, 551] width 385 height 24
